Goal: Information Seeking & Learning: Learn about a topic

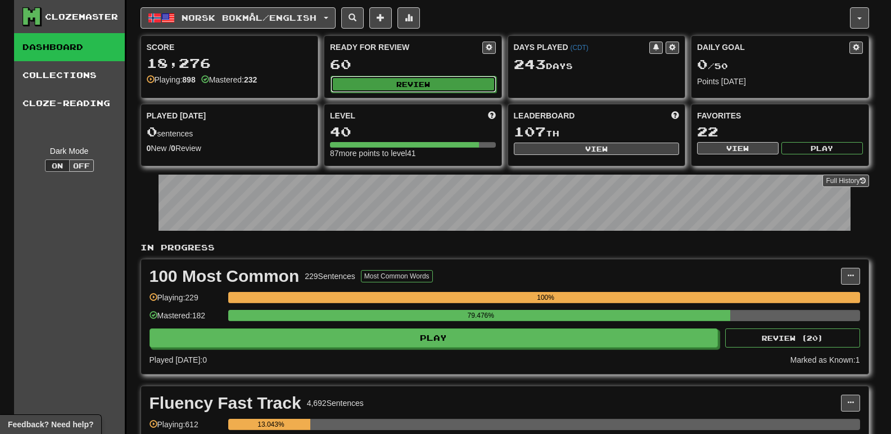
click at [376, 84] on button "Review" at bounding box center [413, 84] width 166 height 17
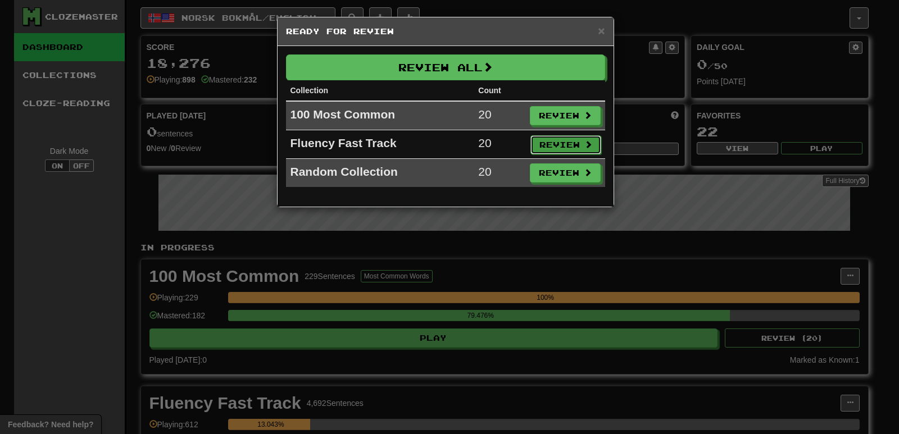
click at [562, 150] on button "Review" at bounding box center [565, 144] width 71 height 19
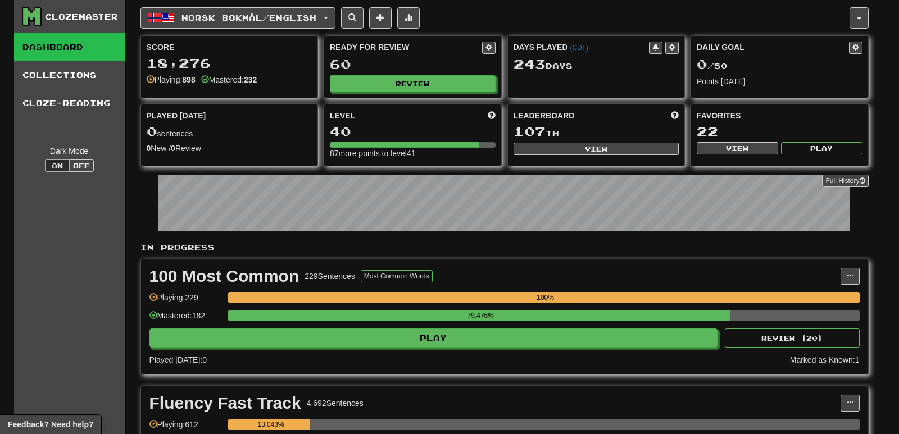
select select "**"
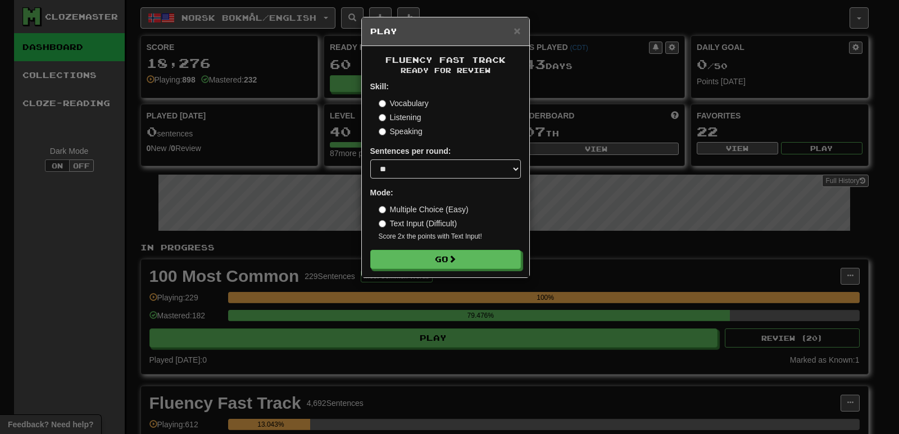
click at [469, 242] on form "Skill: Vocabulary Listening Speaking Sentences per round: * ** ** ** ** ** *** …" at bounding box center [445, 175] width 151 height 188
click at [466, 257] on button "Go" at bounding box center [446, 260] width 151 height 19
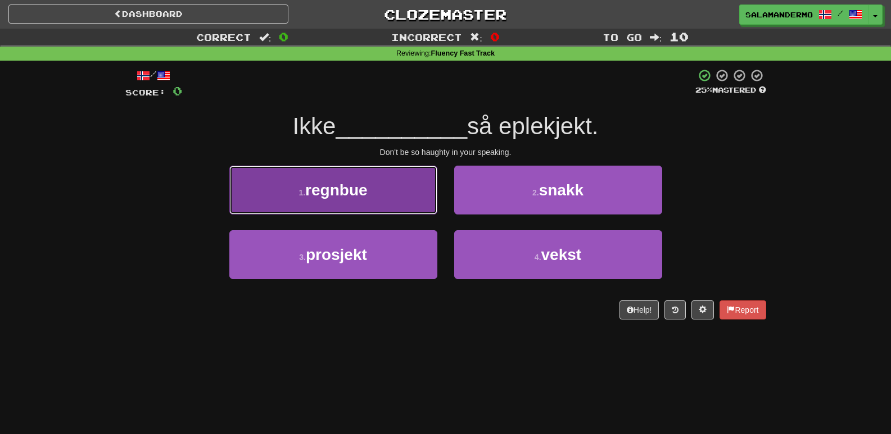
click at [363, 179] on button "1 . regnbue" at bounding box center [333, 190] width 208 height 49
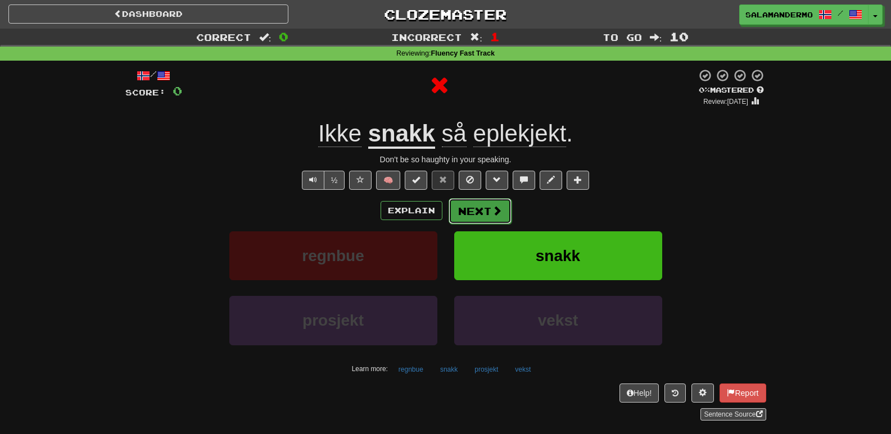
click at [462, 204] on button "Next" at bounding box center [479, 211] width 63 height 26
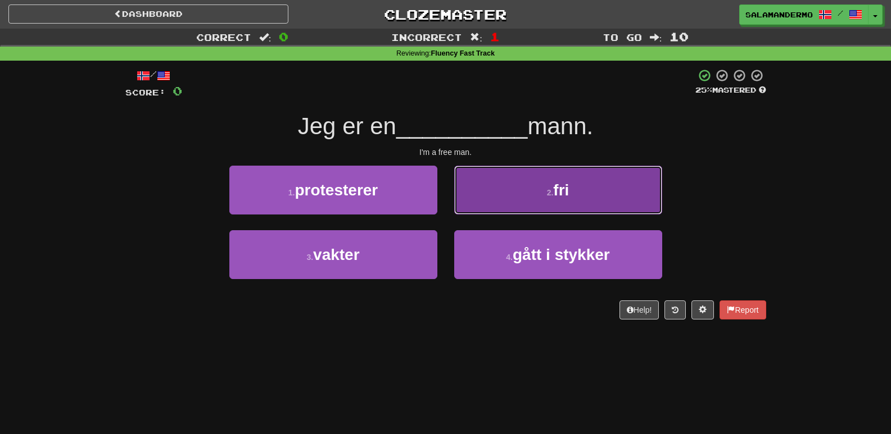
click at [479, 203] on button "2 . fri" at bounding box center [558, 190] width 208 height 49
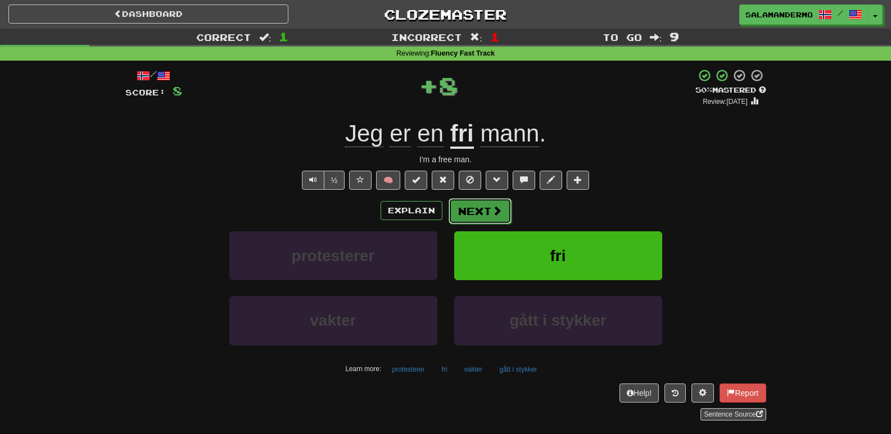
click at [467, 213] on button "Next" at bounding box center [479, 211] width 63 height 26
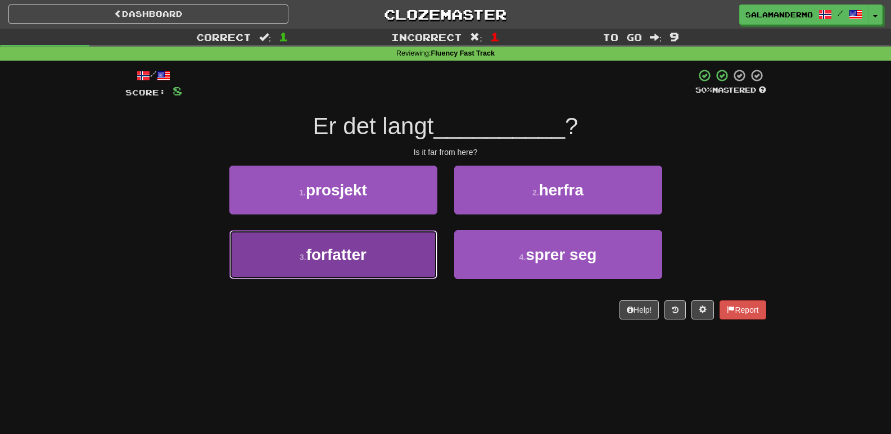
click at [388, 252] on button "3 . forfatter" at bounding box center [333, 254] width 208 height 49
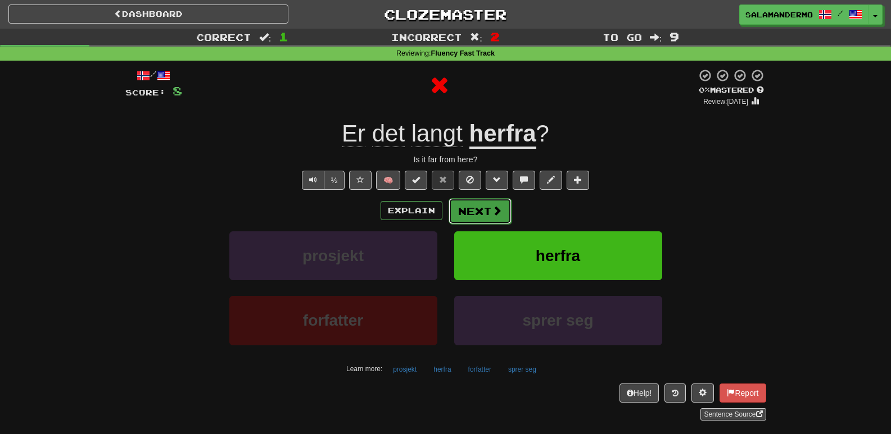
click at [470, 211] on button "Next" at bounding box center [479, 211] width 63 height 26
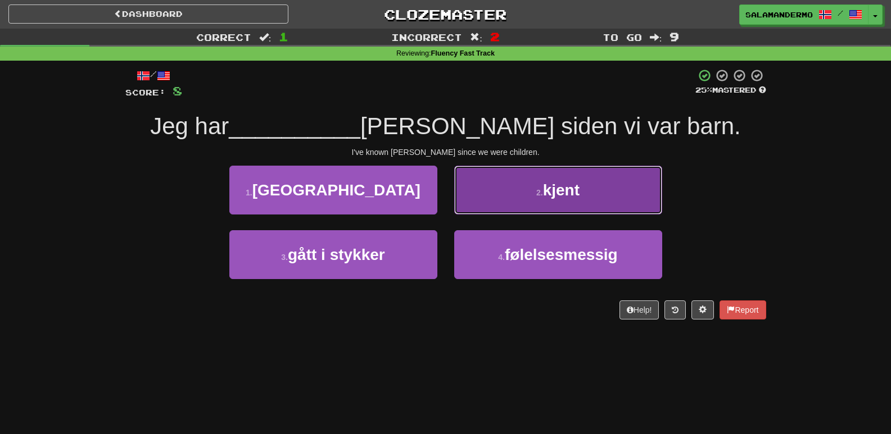
click at [470, 208] on button "2 . kjent" at bounding box center [558, 190] width 208 height 49
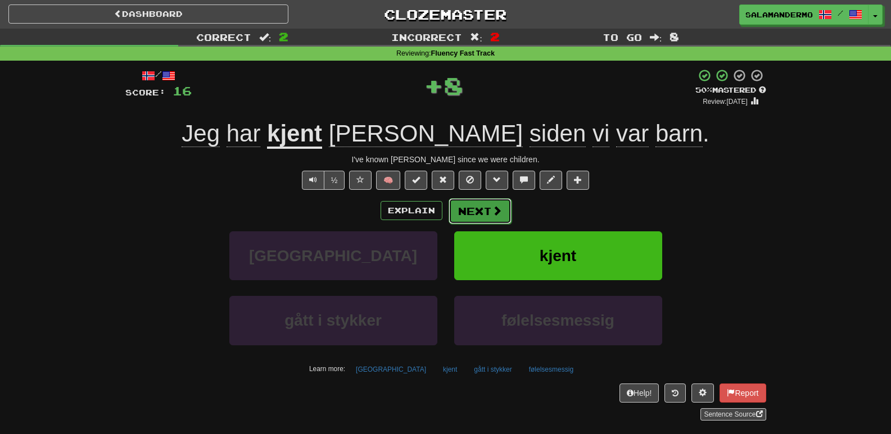
click at [469, 210] on button "Next" at bounding box center [479, 211] width 63 height 26
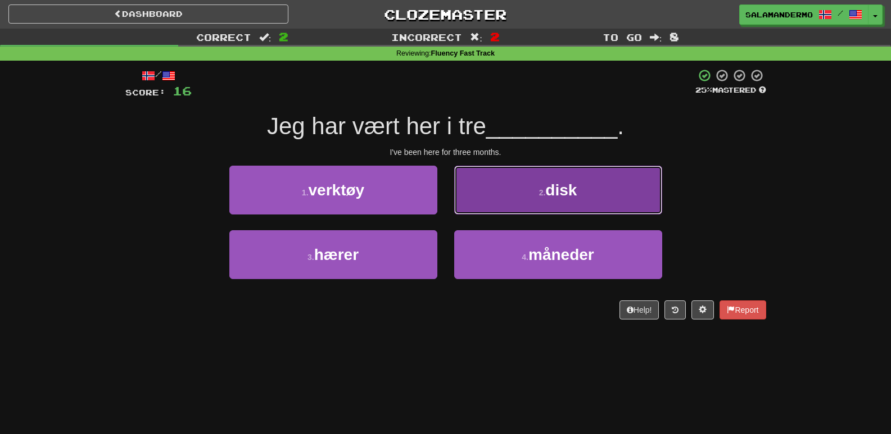
click at [478, 199] on button "2 . disk" at bounding box center [558, 190] width 208 height 49
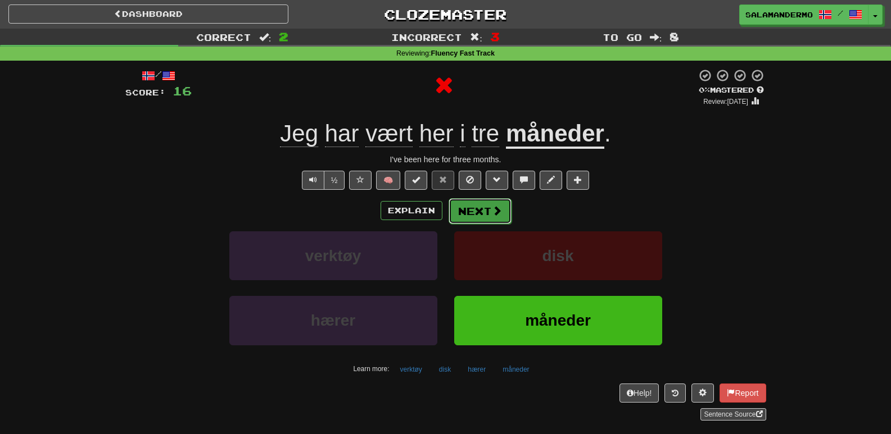
click at [467, 208] on button "Next" at bounding box center [479, 211] width 63 height 26
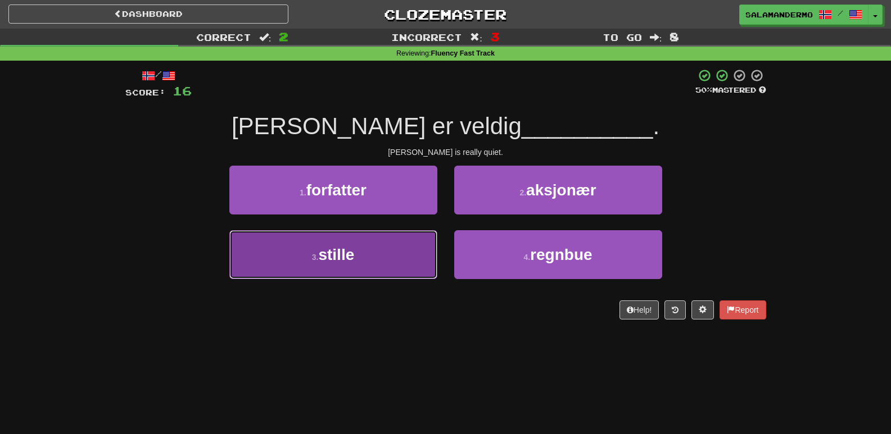
click at [410, 246] on button "3 . stille" at bounding box center [333, 254] width 208 height 49
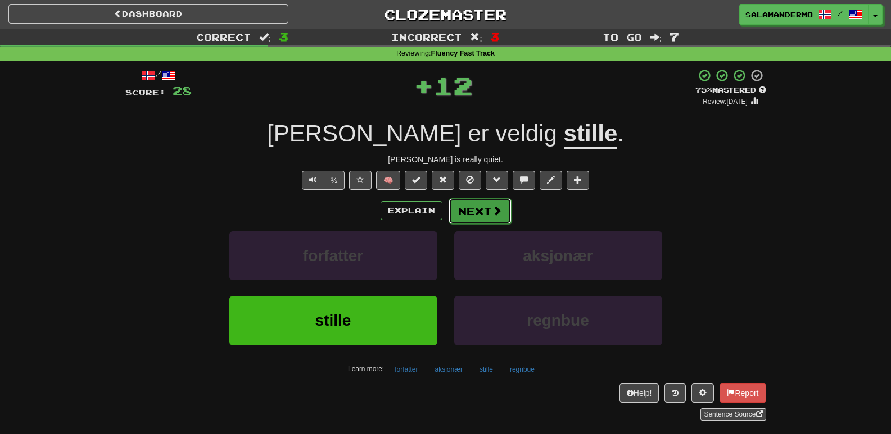
click at [469, 203] on button "Next" at bounding box center [479, 211] width 63 height 26
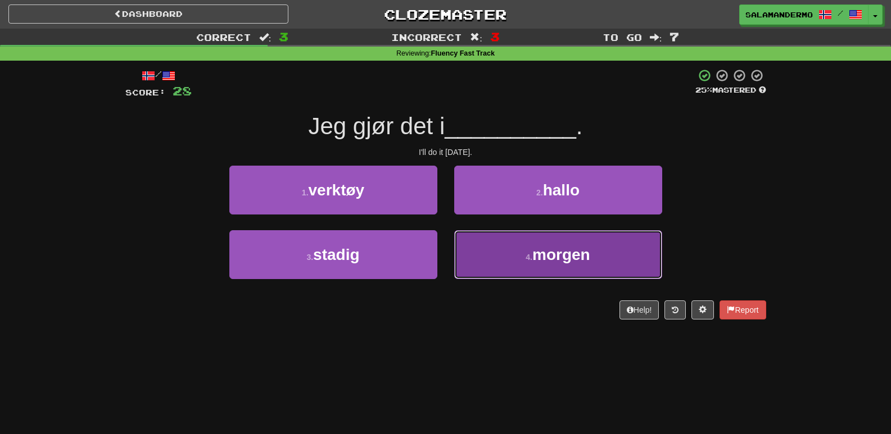
click at [497, 254] on button "4 . morgen" at bounding box center [558, 254] width 208 height 49
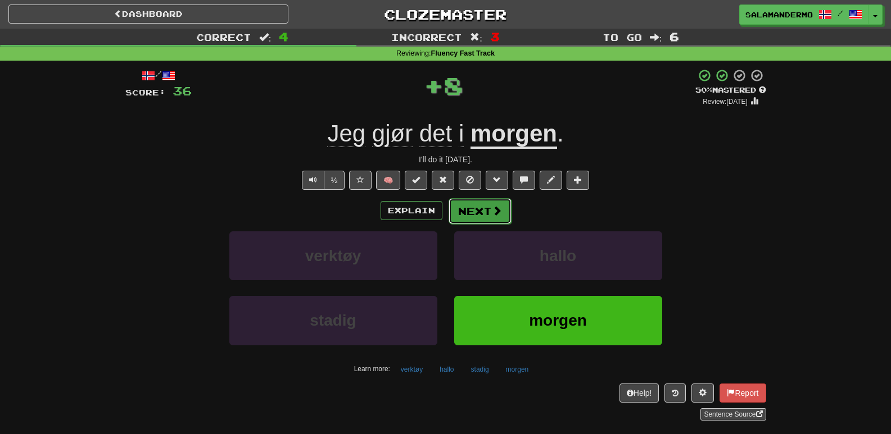
click at [483, 211] on button "Next" at bounding box center [479, 211] width 63 height 26
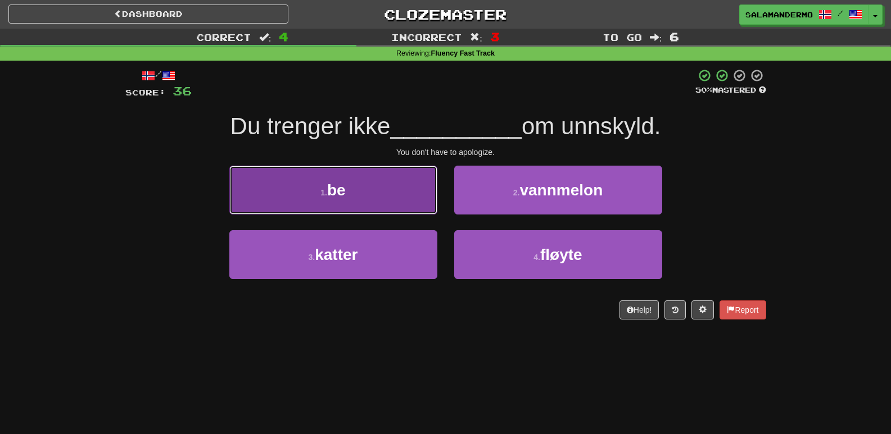
click at [394, 201] on button "1 . be" at bounding box center [333, 190] width 208 height 49
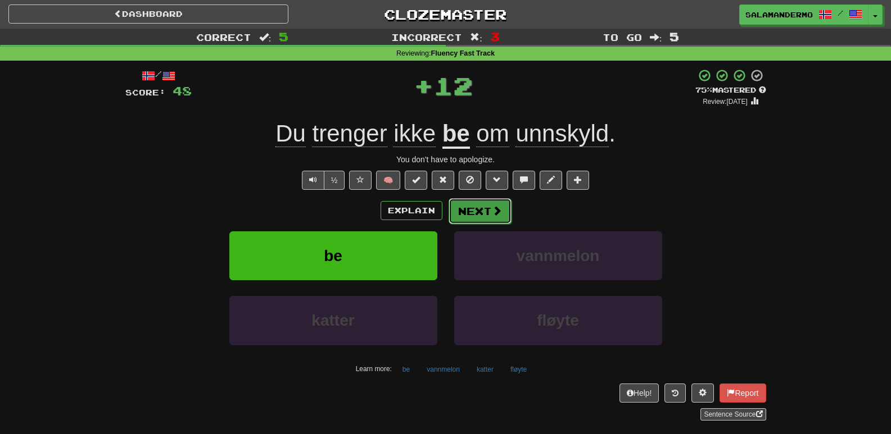
click at [473, 212] on button "Next" at bounding box center [479, 211] width 63 height 26
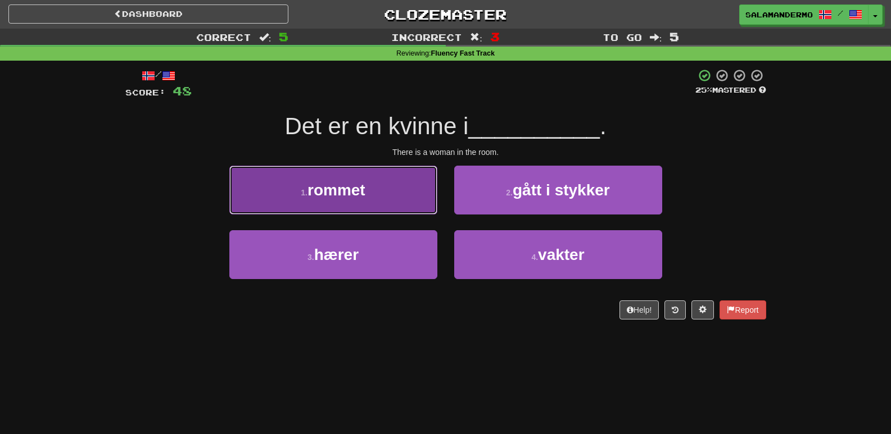
click at [377, 184] on button "1 . rommet" at bounding box center [333, 190] width 208 height 49
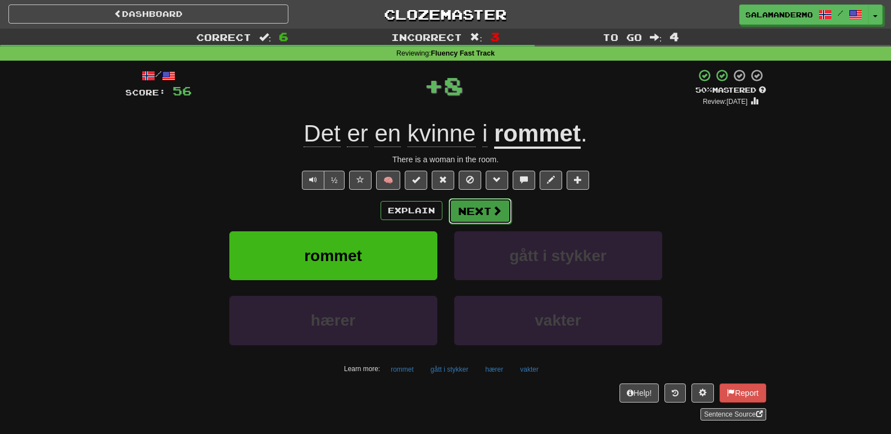
click at [475, 210] on button "Next" at bounding box center [479, 211] width 63 height 26
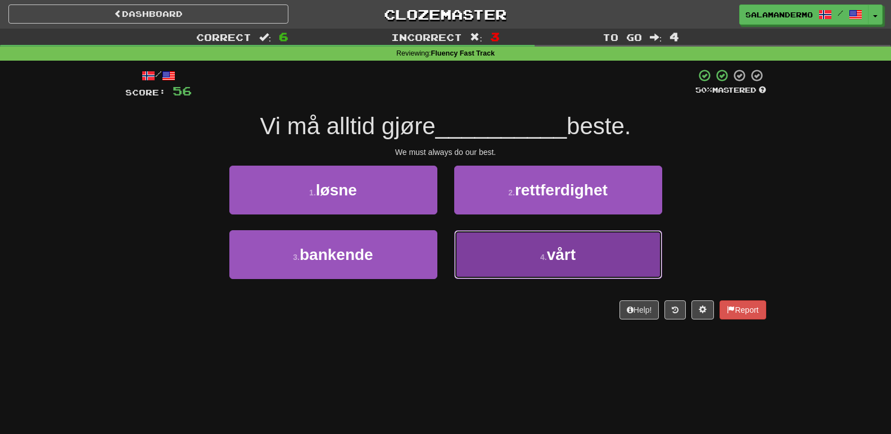
click at [484, 249] on button "4 . vårt" at bounding box center [558, 254] width 208 height 49
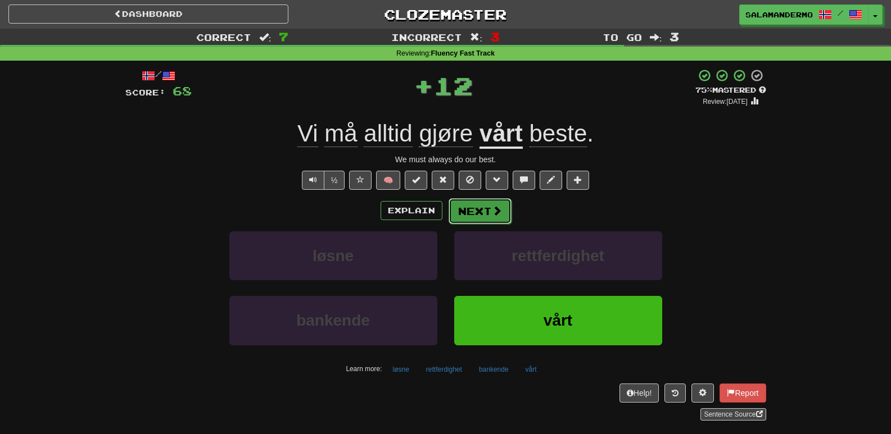
click at [471, 217] on button "Next" at bounding box center [479, 211] width 63 height 26
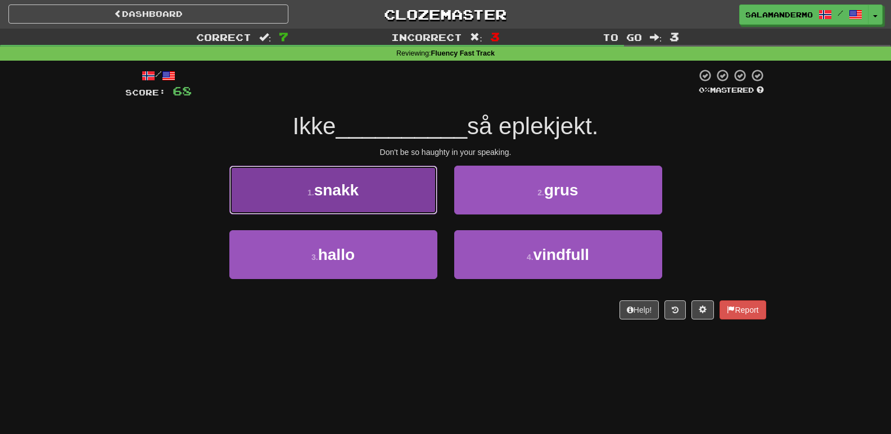
click at [405, 202] on button "1 . snakk" at bounding box center [333, 190] width 208 height 49
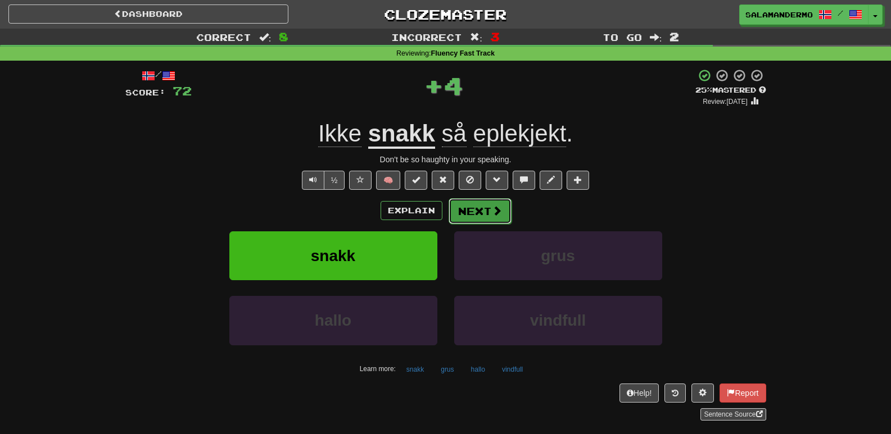
click at [470, 213] on button "Next" at bounding box center [479, 211] width 63 height 26
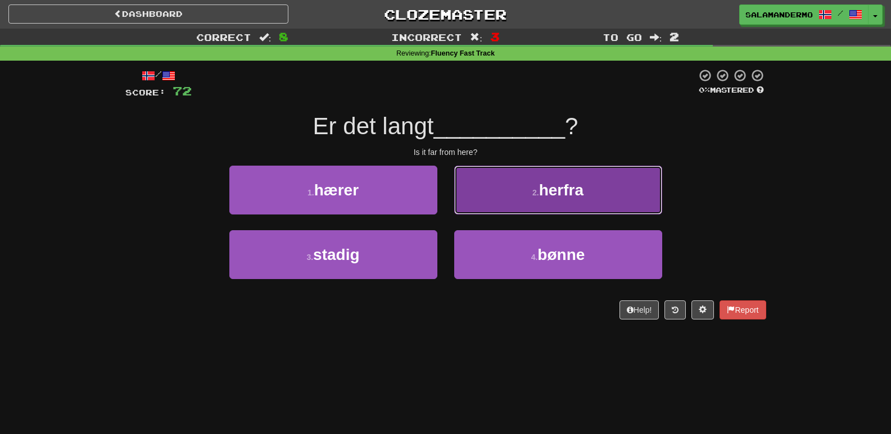
click at [470, 196] on button "2 . herfra" at bounding box center [558, 190] width 208 height 49
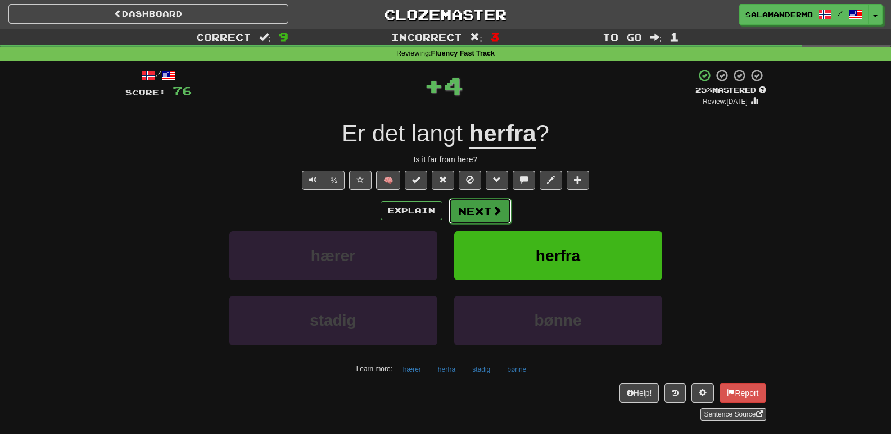
click at [466, 202] on button "Next" at bounding box center [479, 211] width 63 height 26
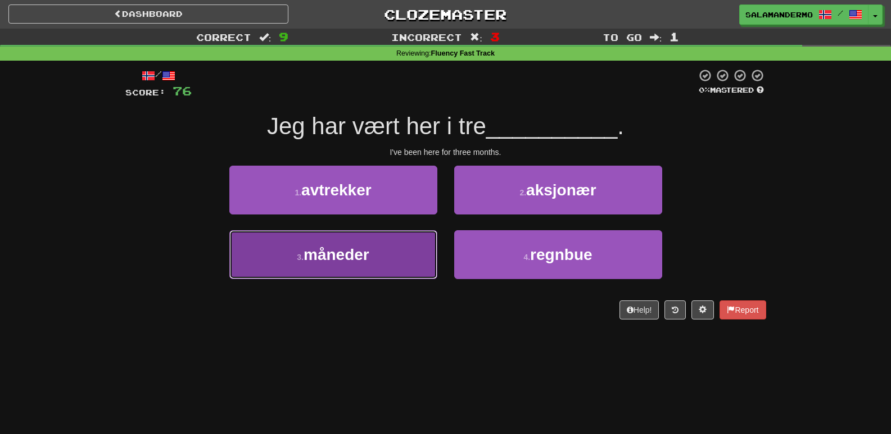
click at [403, 260] on button "3 . måneder" at bounding box center [333, 254] width 208 height 49
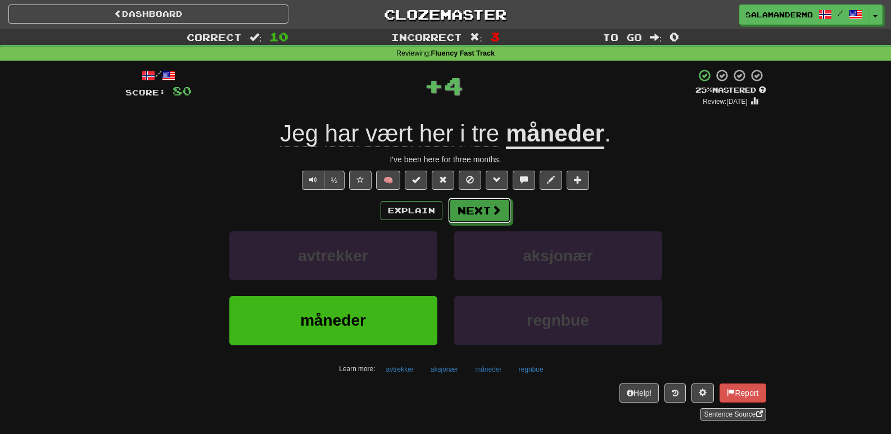
click at [466, 203] on button "Next" at bounding box center [479, 211] width 63 height 26
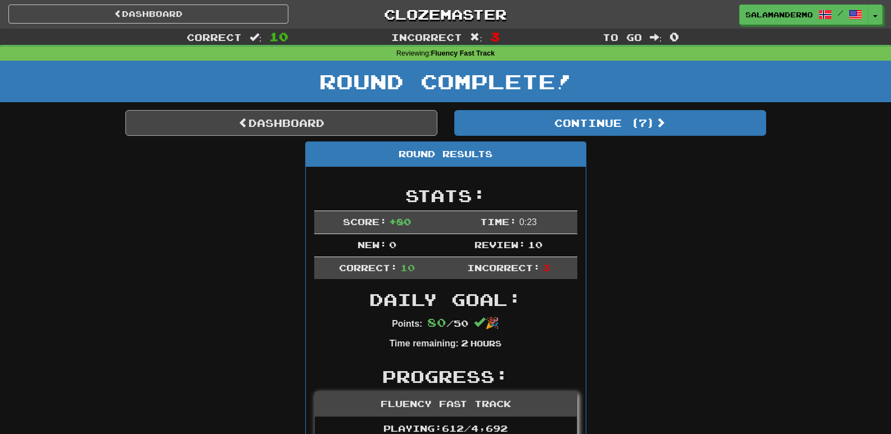
click at [329, 133] on link "Dashboard" at bounding box center [281, 123] width 312 height 26
